Goal: Download file/media

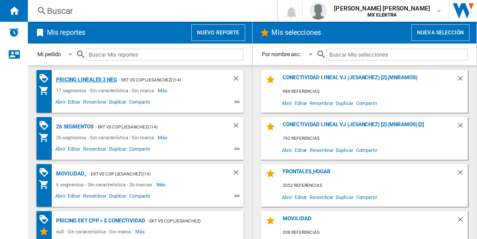
click at [86, 79] on div "Pricing lineales 3 neg" at bounding box center [85, 79] width 63 height 11
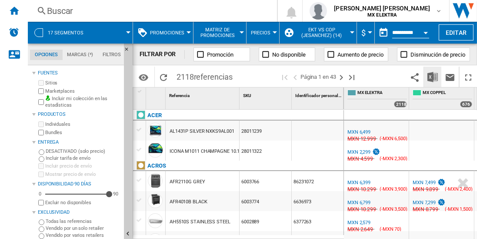
click at [433, 77] on img "Descargar en Excel" at bounding box center [432, 77] width 10 height 10
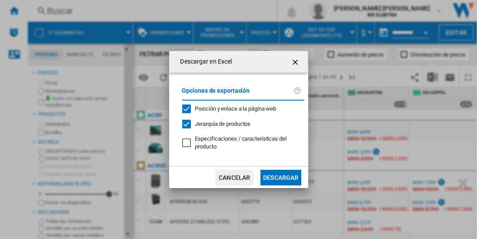
click at [280, 176] on button "Descargar" at bounding box center [280, 178] width 40 height 16
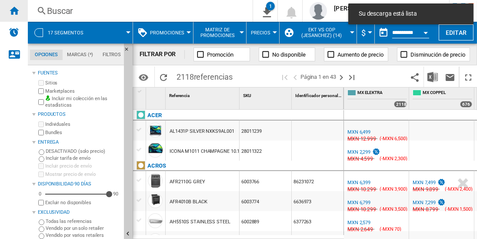
click at [14, 10] on ng-md-icon "Inicio" at bounding box center [14, 10] width 10 height 10
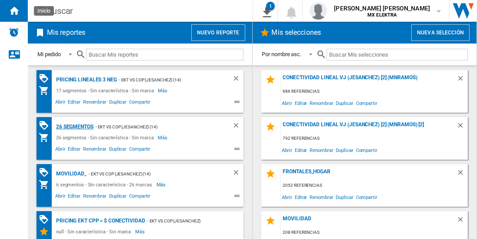
click at [75, 126] on div "26 segmentos" at bounding box center [74, 126] width 40 height 11
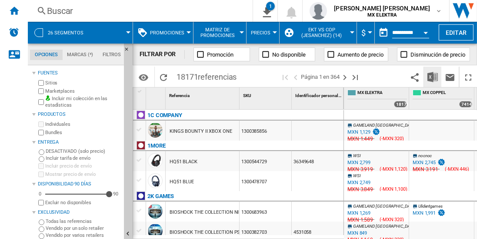
click at [433, 77] on img "Descargar en Excel" at bounding box center [432, 77] width 10 height 10
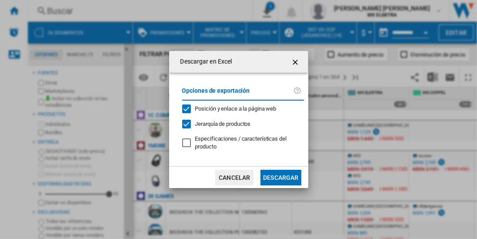
click at [280, 176] on button "Descargar" at bounding box center [280, 178] width 40 height 16
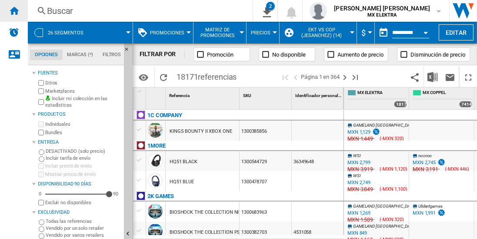
click at [14, 10] on ng-md-icon "Inicio" at bounding box center [14, 10] width 10 height 10
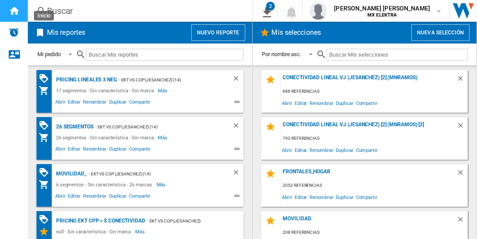
click at [19, 12] on ng-md-icon "Inicio" at bounding box center [14, 10] width 10 height 10
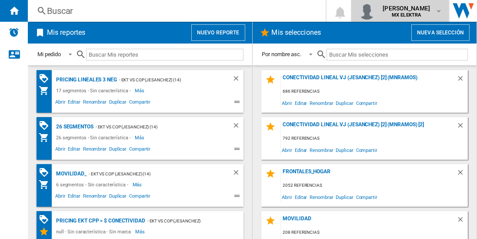
click at [405, 8] on span "[PERSON_NAME]" at bounding box center [406, 8] width 47 height 9
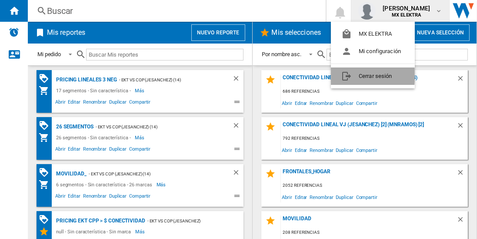
click at [363, 75] on button "Cerrar sesión" at bounding box center [373, 75] width 84 height 17
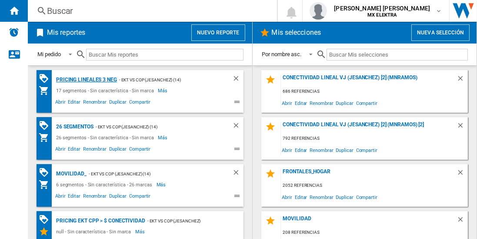
click at [86, 79] on div "Pricing lineales 3 neg" at bounding box center [85, 79] width 63 height 11
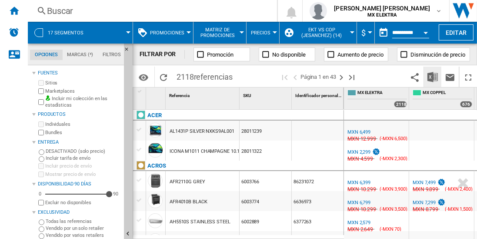
click at [433, 77] on img "Descargar en Excel" at bounding box center [432, 77] width 10 height 10
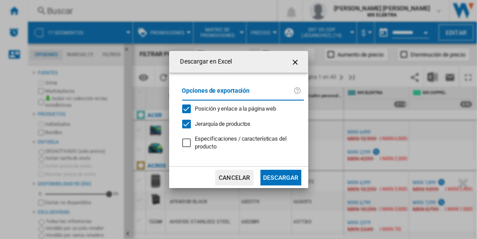
click at [280, 176] on button "Descargar" at bounding box center [280, 178] width 40 height 16
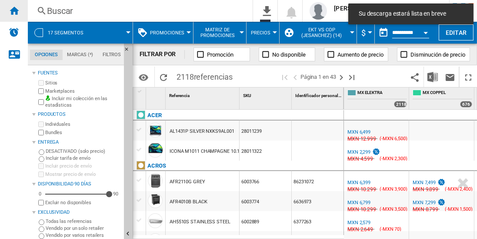
click at [14, 10] on ng-md-icon "Inicio" at bounding box center [14, 10] width 10 height 10
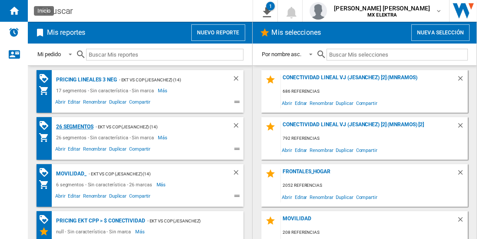
click at [75, 126] on div "26 segmentos" at bounding box center [74, 126] width 40 height 11
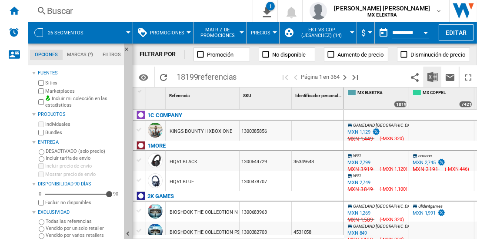
click at [433, 77] on img "Descargar en Excel" at bounding box center [432, 77] width 10 height 10
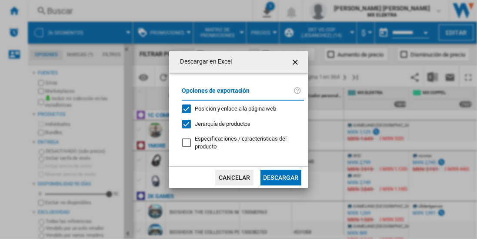
click at [280, 176] on button "Descargar" at bounding box center [280, 178] width 40 height 16
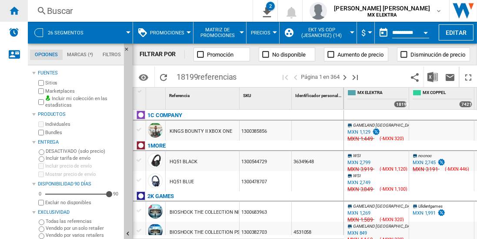
click at [14, 10] on ng-md-icon "Inicio" at bounding box center [14, 10] width 10 height 10
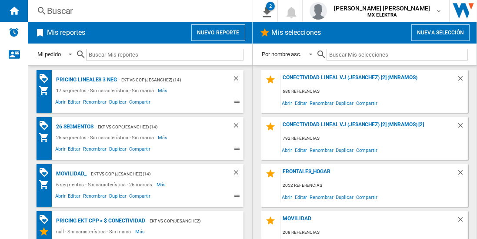
click at [24, 175] on wk-sidenav "NEW" at bounding box center [14, 119] width 28 height 239
click at [270, 11] on ng-md-icon "2\a descargas" at bounding box center [265, 11] width 10 height 11
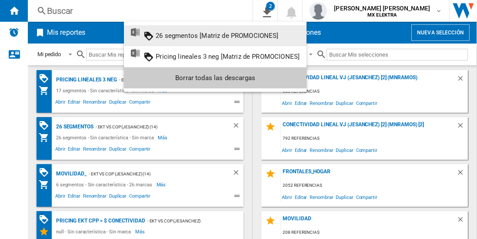
click at [73, 172] on md-backdrop at bounding box center [238, 119] width 477 height 239
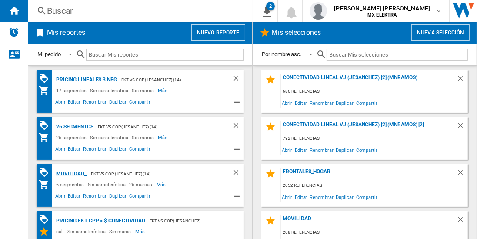
click at [65, 171] on div "MOVILIDAD_" at bounding box center [70, 173] width 33 height 11
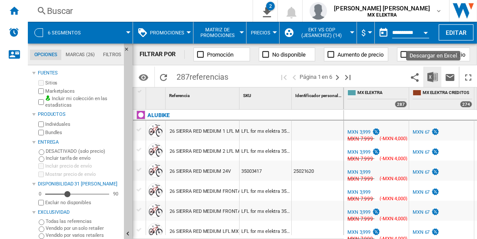
click at [433, 79] on img "Descargar en Excel" at bounding box center [432, 77] width 10 height 10
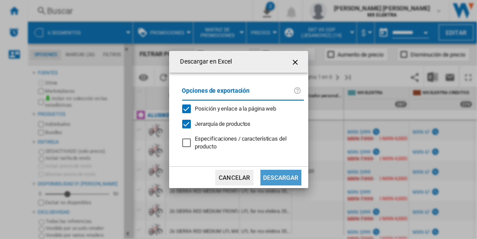
click at [292, 177] on button "Descargar" at bounding box center [280, 178] width 40 height 16
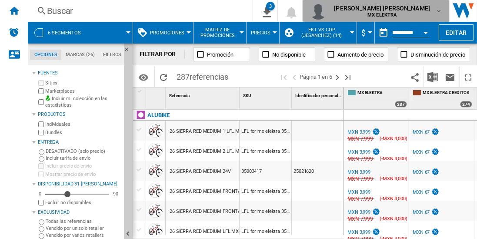
click at [425, 9] on span "[PERSON_NAME] [PERSON_NAME]" at bounding box center [382, 8] width 96 height 9
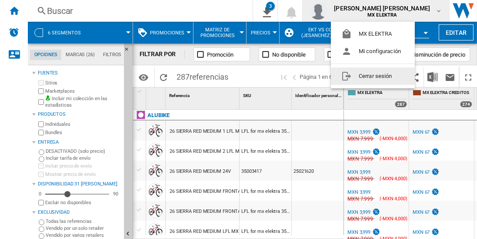
click at [358, 74] on button "Cerrar sesión" at bounding box center [373, 75] width 84 height 17
